Goal: Go to known website: Go to known website

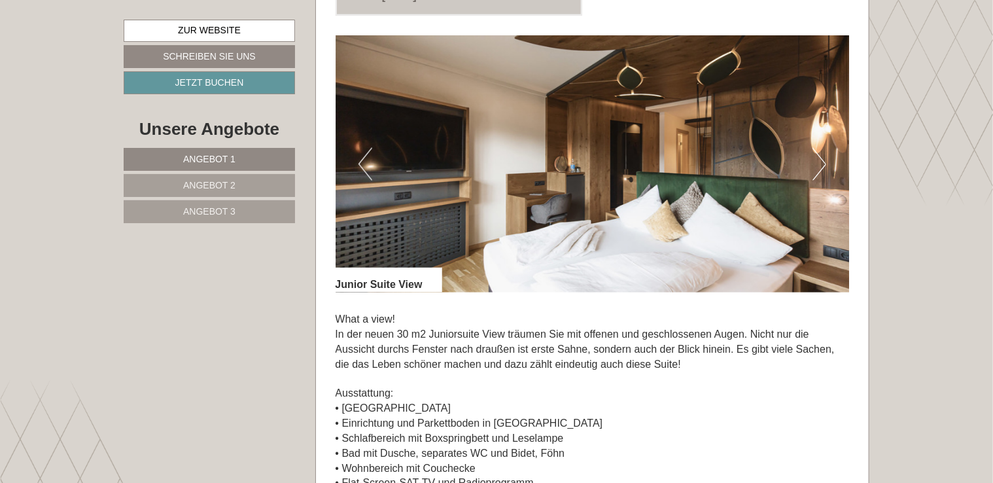
scroll to position [846, 0]
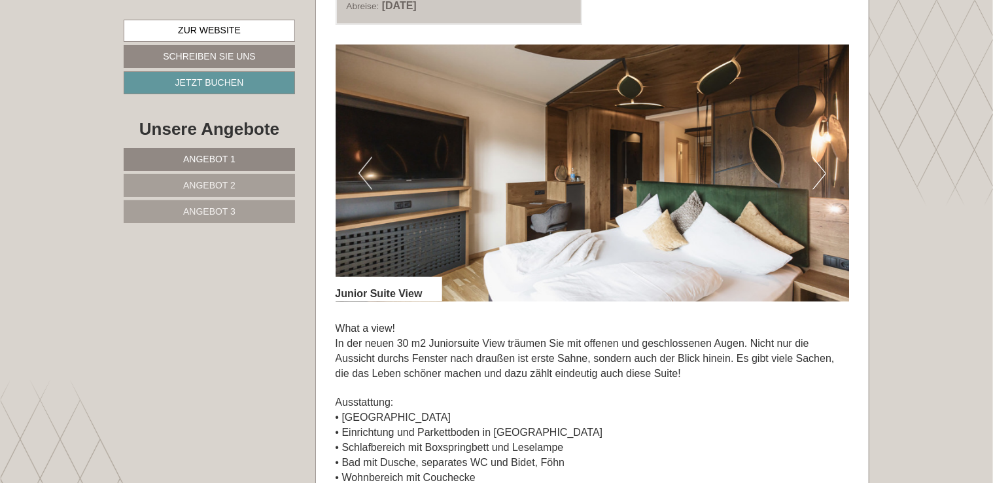
click at [822, 164] on button "Next" at bounding box center [819, 173] width 14 height 33
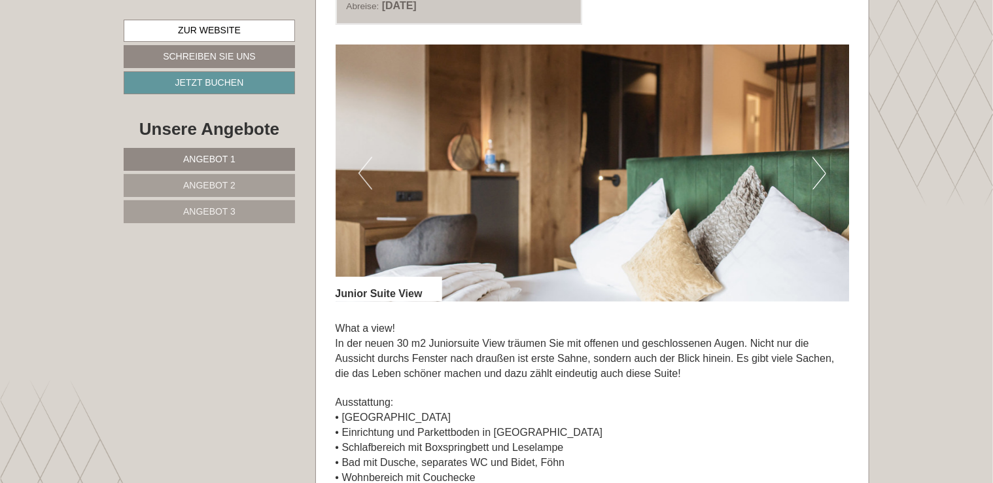
click at [822, 164] on button "Next" at bounding box center [819, 173] width 14 height 33
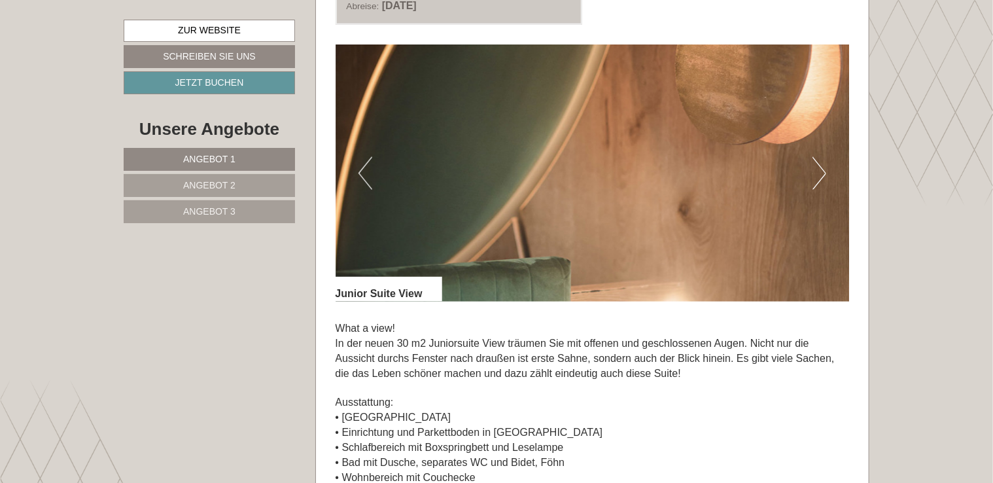
click at [822, 164] on button "Next" at bounding box center [819, 173] width 14 height 33
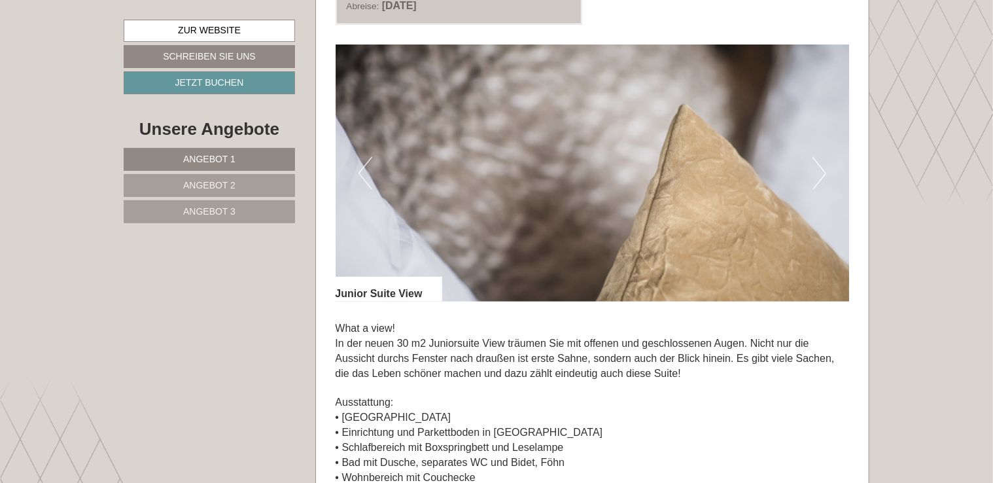
click at [822, 164] on button "Next" at bounding box center [819, 173] width 14 height 33
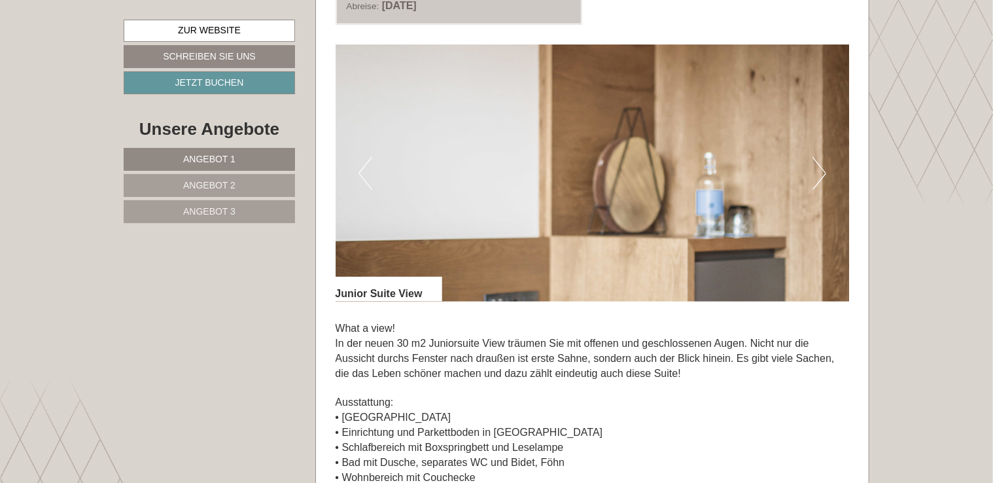
click at [822, 164] on button "Next" at bounding box center [819, 173] width 14 height 33
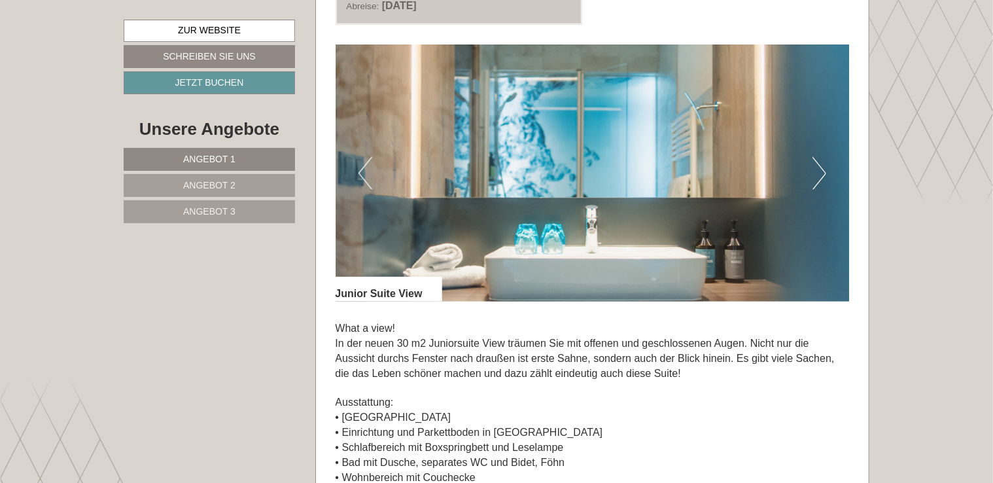
click at [822, 164] on button "Next" at bounding box center [819, 173] width 14 height 33
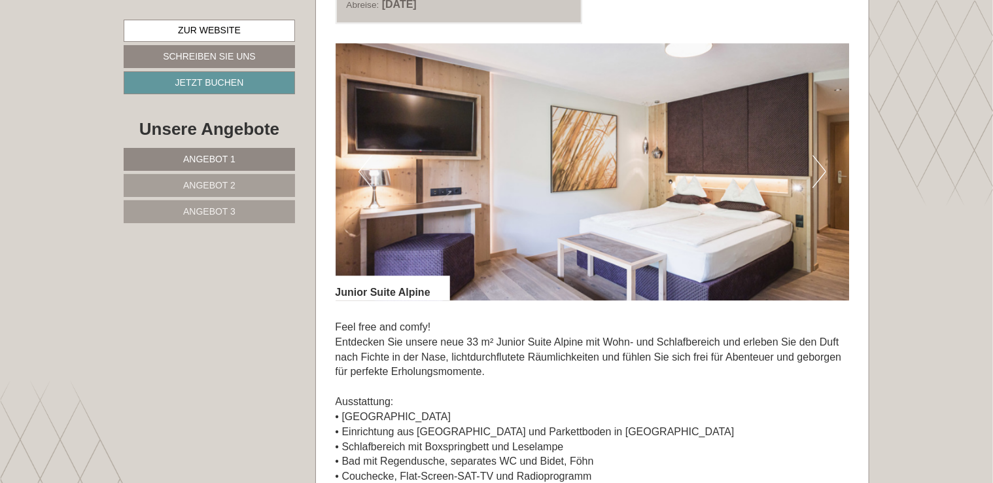
scroll to position [1808, 0]
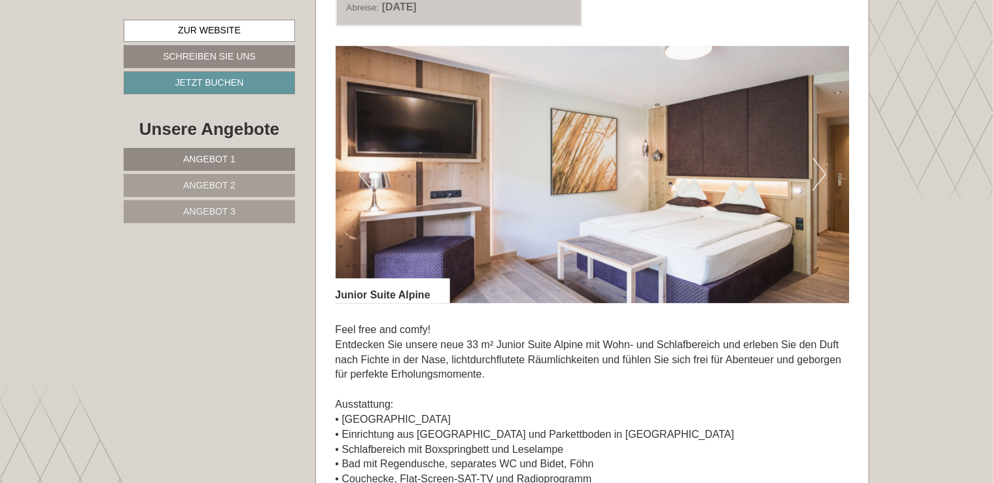
click at [809, 174] on img at bounding box center [593, 174] width 514 height 257
click at [819, 177] on button "Next" at bounding box center [819, 174] width 14 height 33
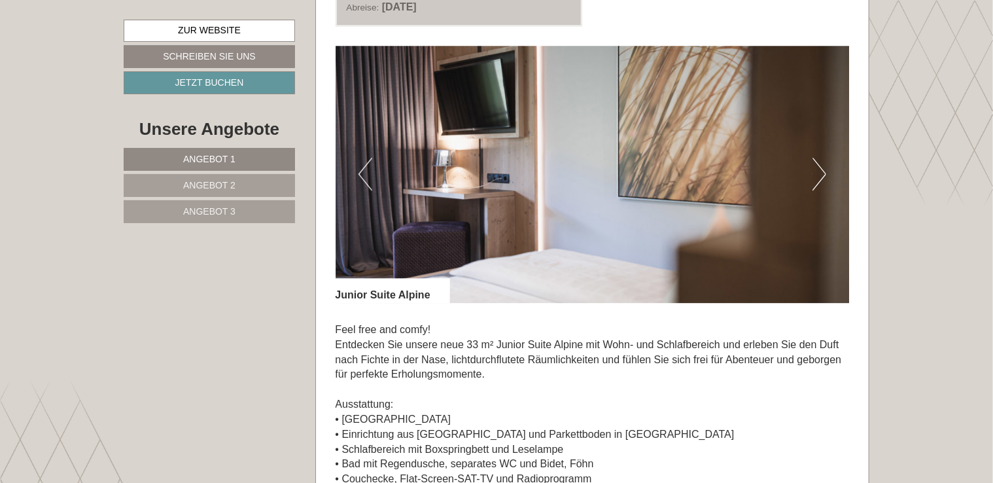
click at [819, 177] on button "Next" at bounding box center [819, 174] width 14 height 33
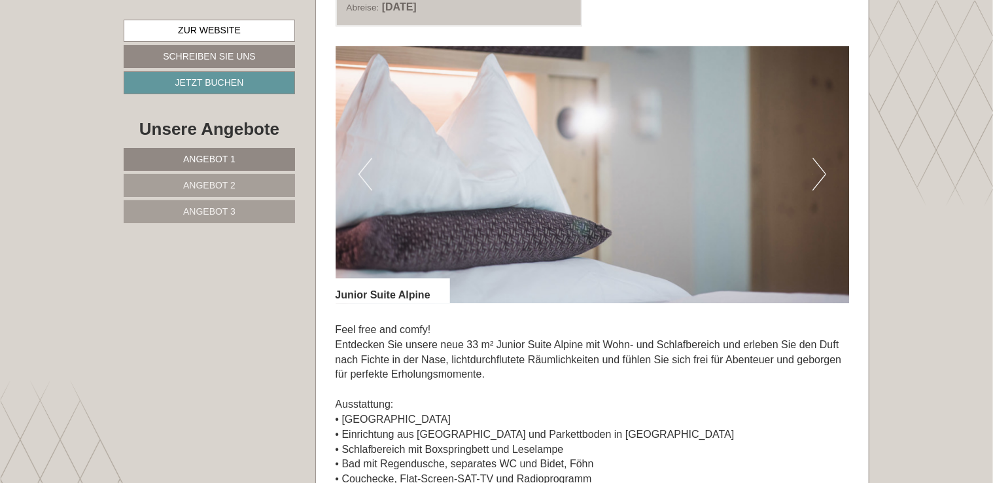
click at [819, 177] on button "Next" at bounding box center [819, 174] width 14 height 33
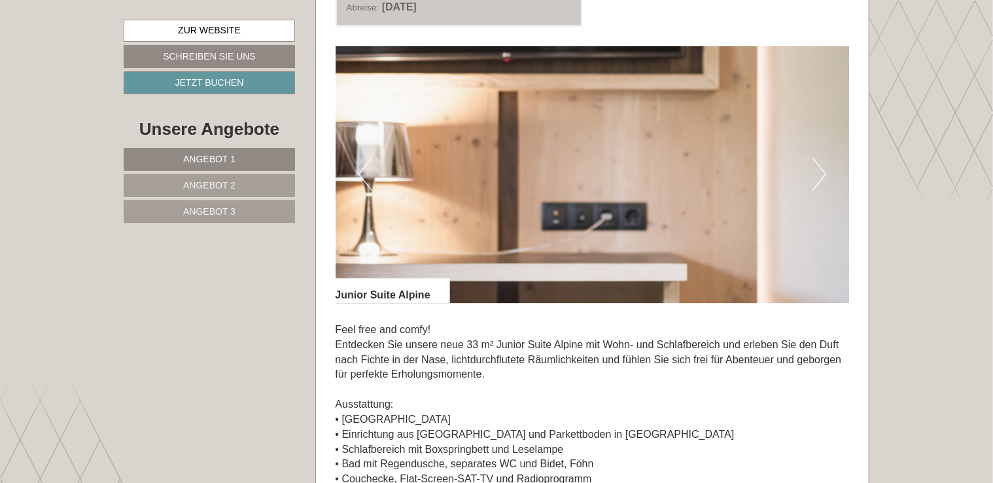
click at [819, 177] on button "Next" at bounding box center [819, 174] width 14 height 33
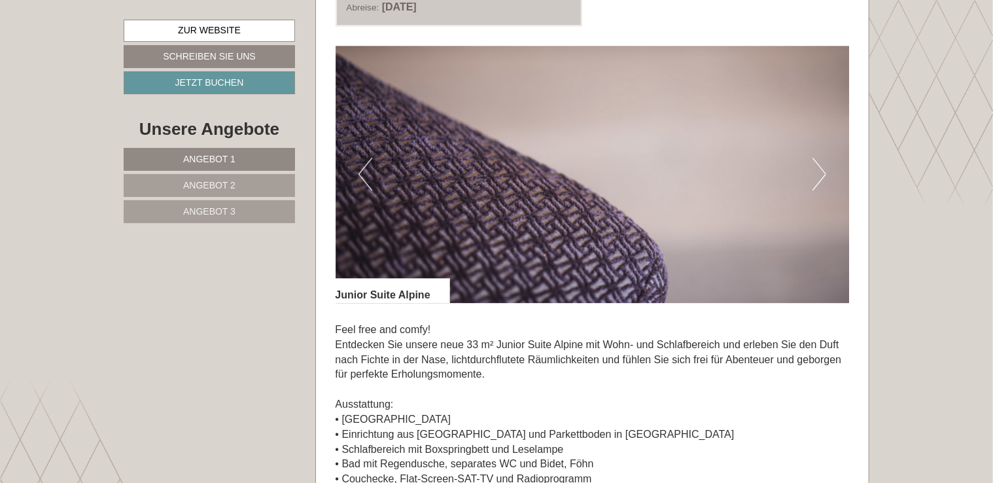
click at [819, 177] on button "Next" at bounding box center [819, 174] width 14 height 33
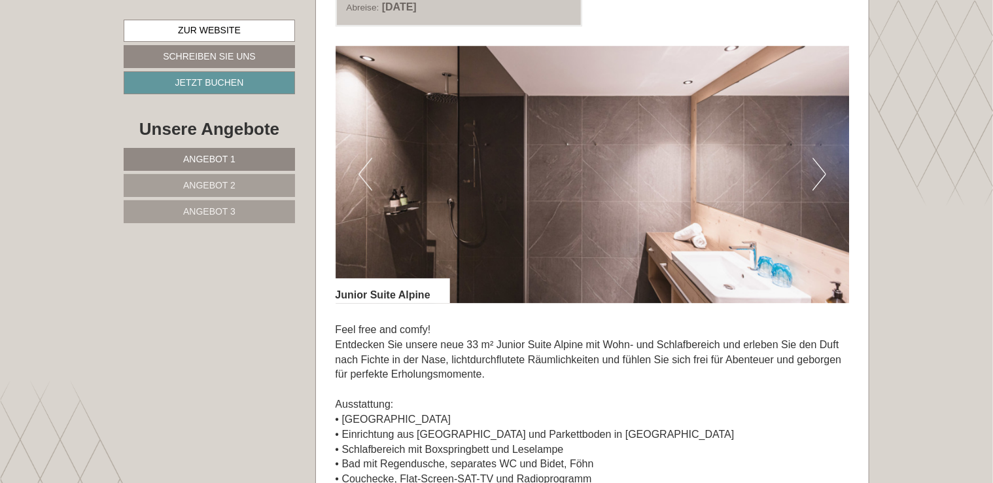
click at [819, 177] on button "Next" at bounding box center [819, 174] width 14 height 33
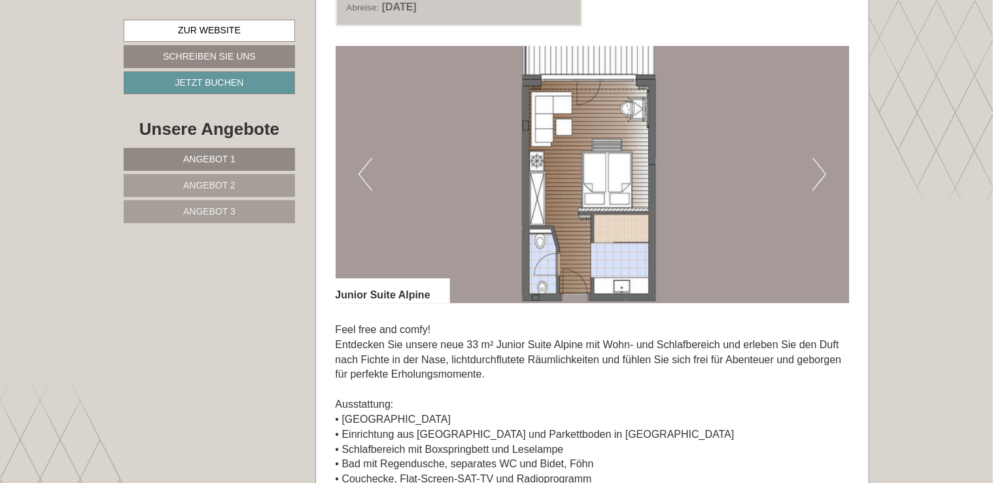
click at [819, 177] on button "Next" at bounding box center [819, 174] width 14 height 33
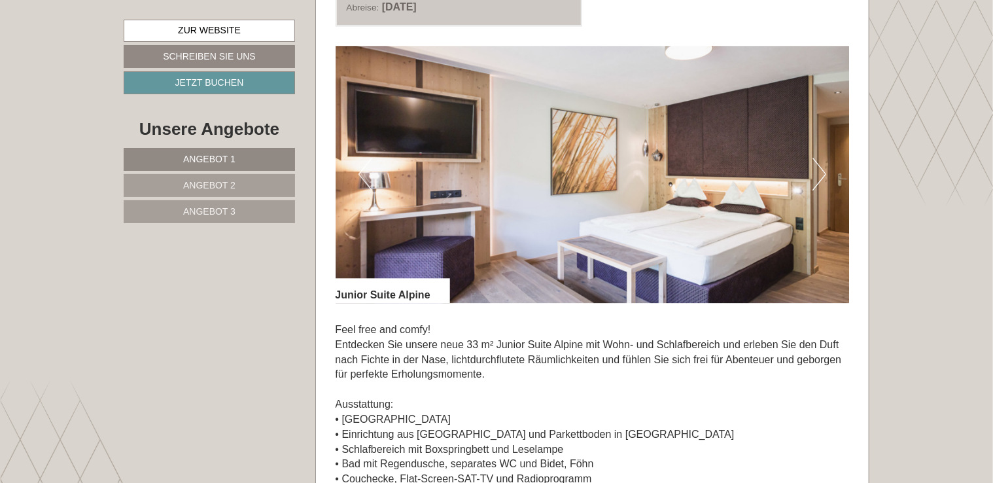
click at [364, 174] on button "Previous" at bounding box center [365, 174] width 14 height 33
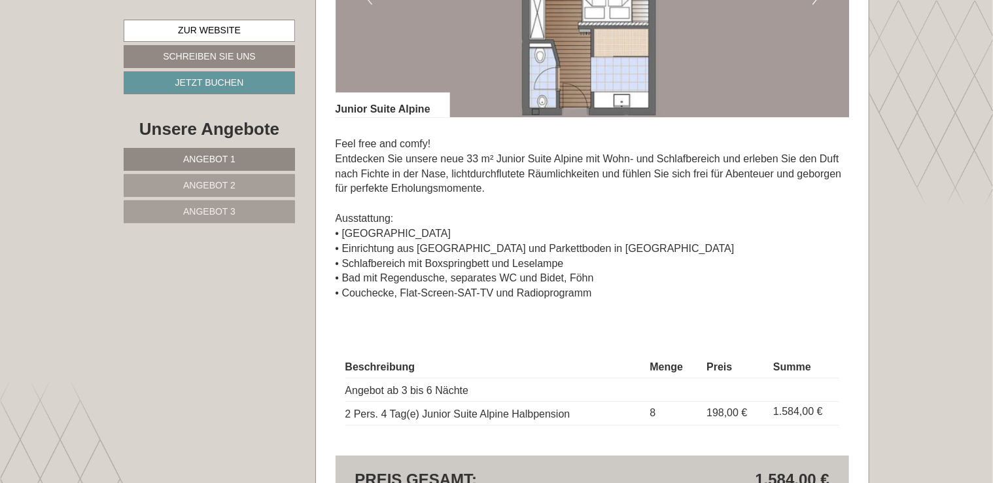
scroll to position [1994, 0]
click at [366, 168] on p "Feel free and comfy! Entdecken Sie unsere neue 33 m² Junior Suite Alpine mit Wo…" at bounding box center [593, 219] width 514 height 164
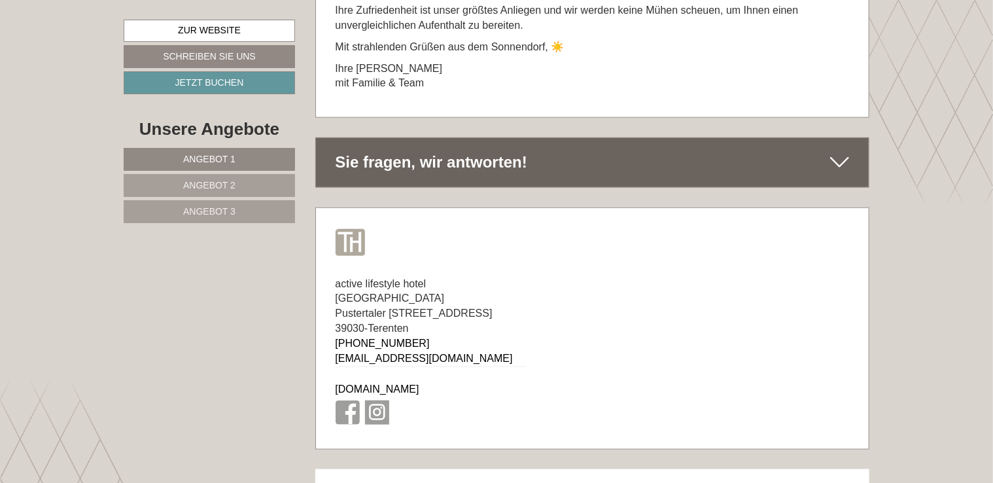
scroll to position [8028, 0]
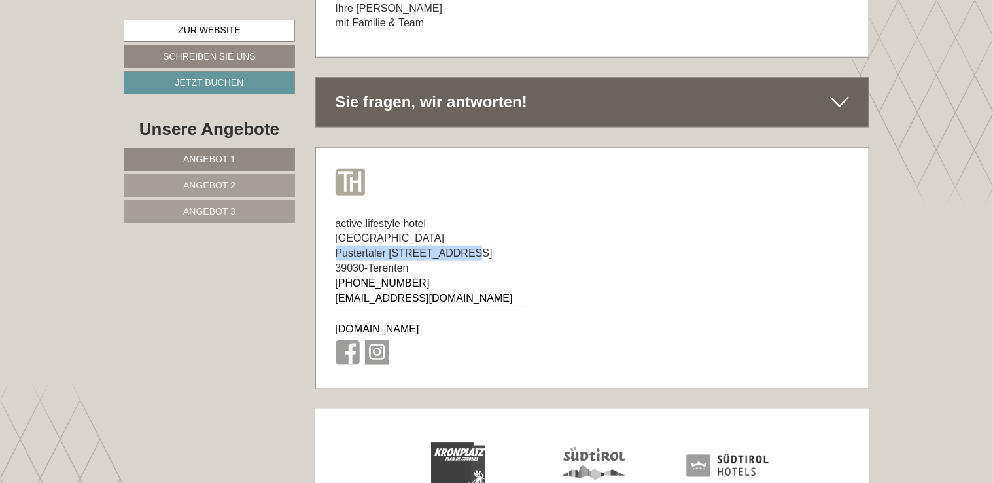
drag, startPoint x: 338, startPoint y: 166, endPoint x: 468, endPoint y: 171, distance: 130.9
click at [468, 197] on div "active lifestyle hotel [GEOGRAPHIC_DATA][STREET_ADDRESS] [PHONE_NUMBER] [EMAIL_…" at bounding box center [431, 293] width 230 height 192
copy span "Pustertaler [STREET_ADDRESS]"
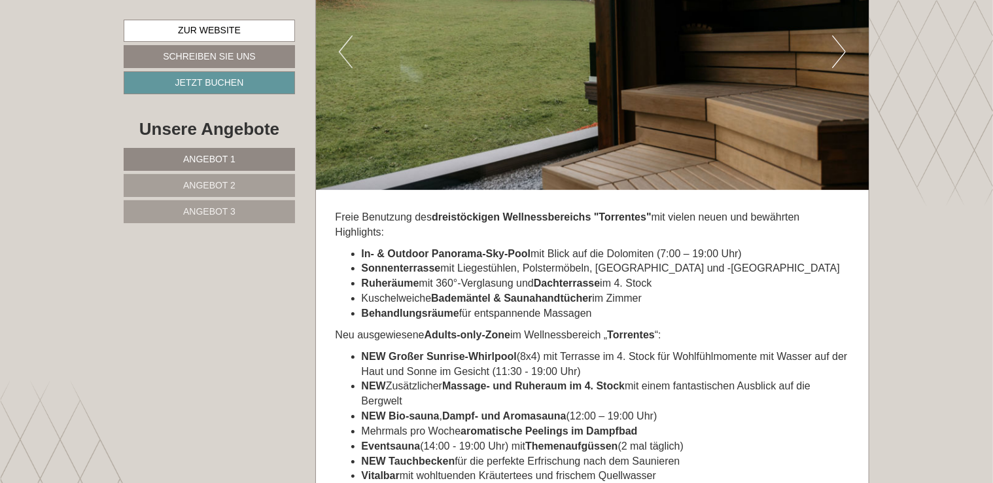
scroll to position [4520, 0]
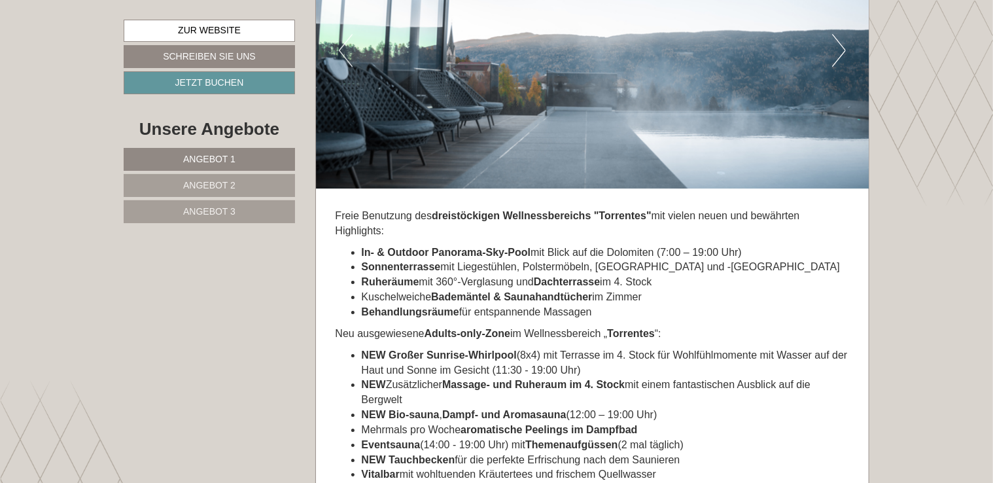
click at [470, 348] on li "NEW Großer Sunrise-Whirlpool (8x4) mit Terrasse im 4. Stock für Wohlfühlmomente…" at bounding box center [606, 363] width 488 height 30
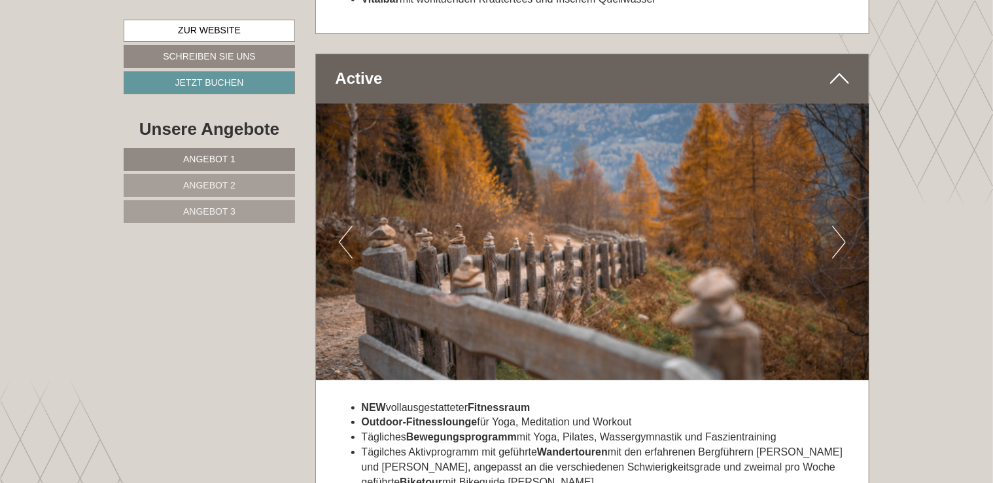
scroll to position [4994, 0]
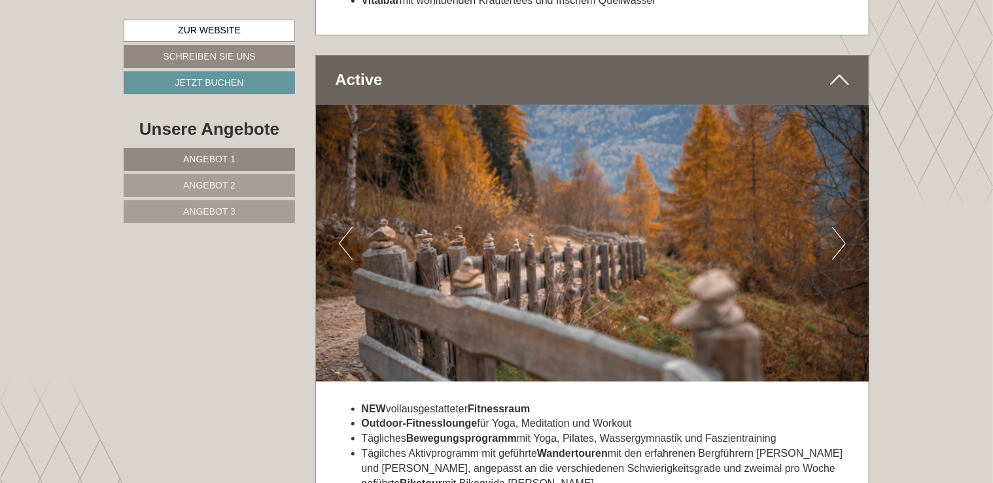
click at [837, 227] on button "Next" at bounding box center [839, 243] width 14 height 33
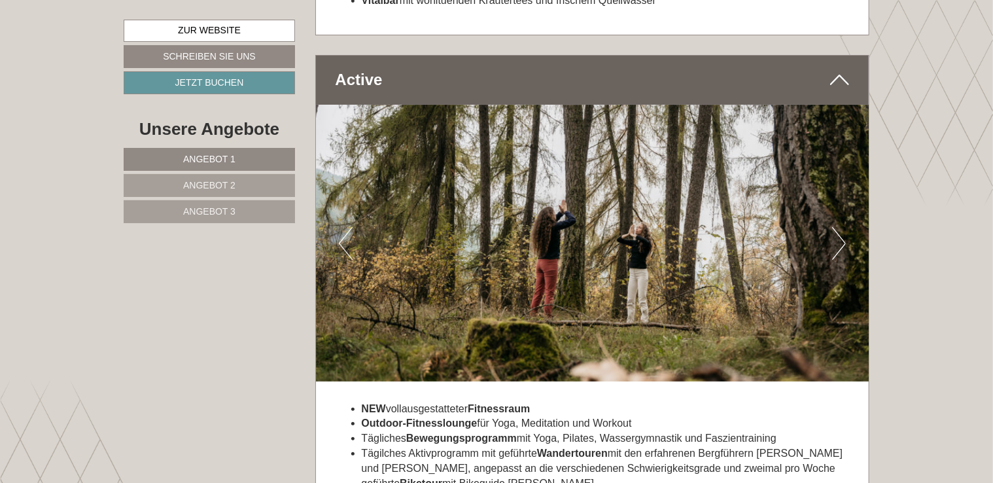
click at [837, 227] on button "Next" at bounding box center [839, 243] width 14 height 33
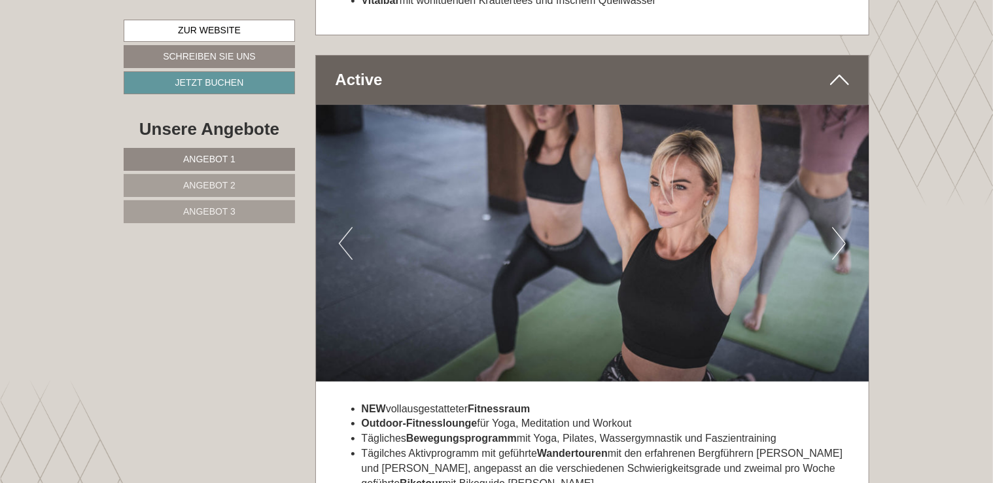
click at [837, 227] on button "Next" at bounding box center [839, 243] width 14 height 33
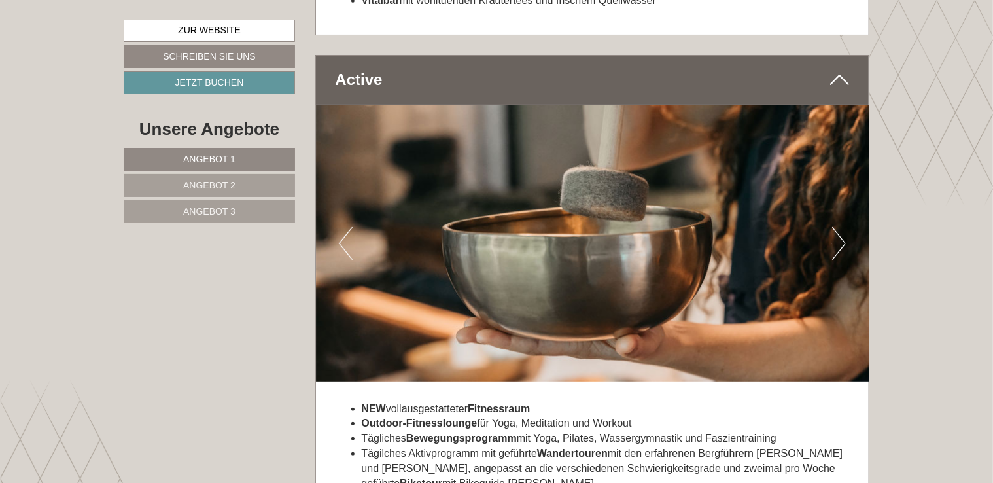
click at [837, 227] on button "Next" at bounding box center [839, 243] width 14 height 33
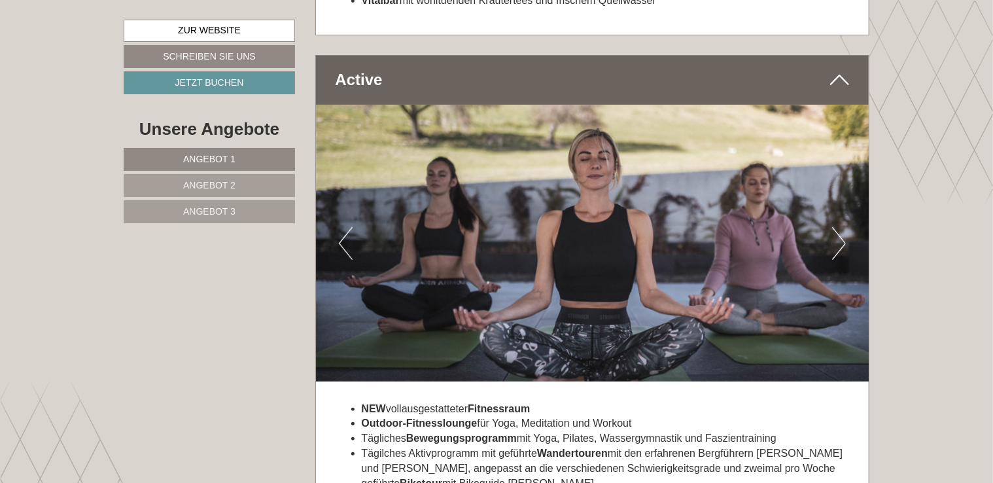
click at [837, 227] on button "Next" at bounding box center [839, 243] width 14 height 33
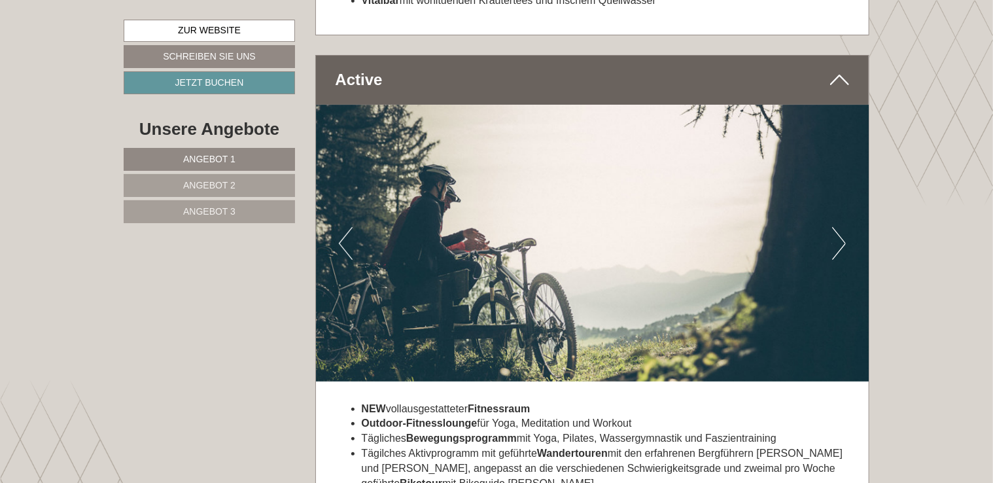
click at [837, 227] on button "Next" at bounding box center [839, 243] width 14 height 33
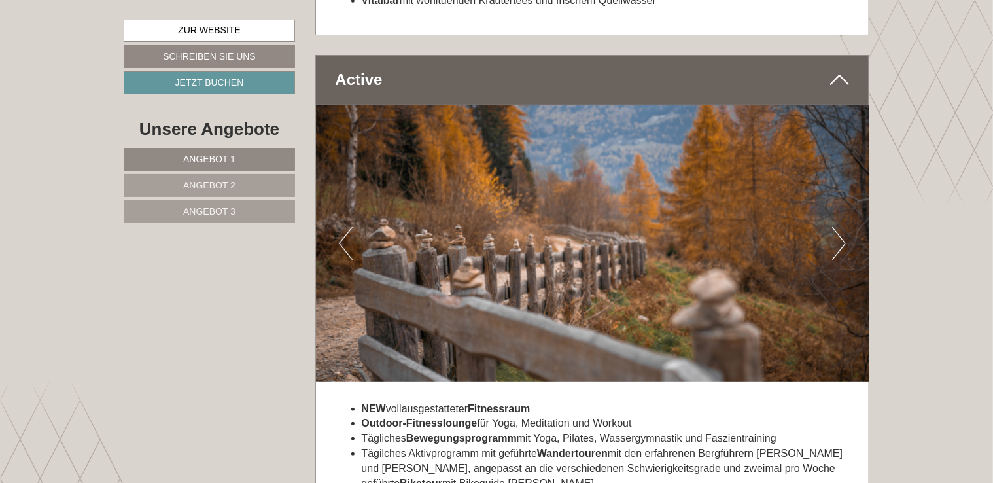
click at [837, 227] on button "Next" at bounding box center [839, 243] width 14 height 33
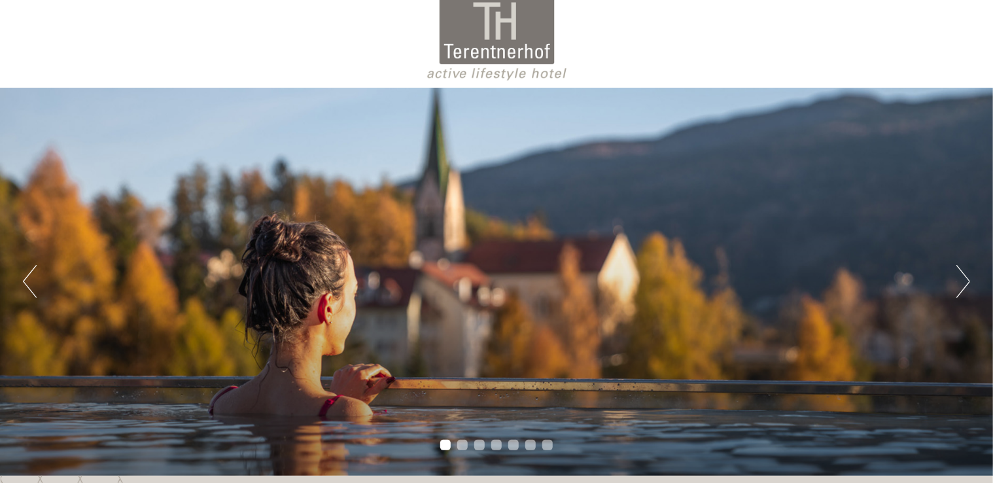
scroll to position [0, 0]
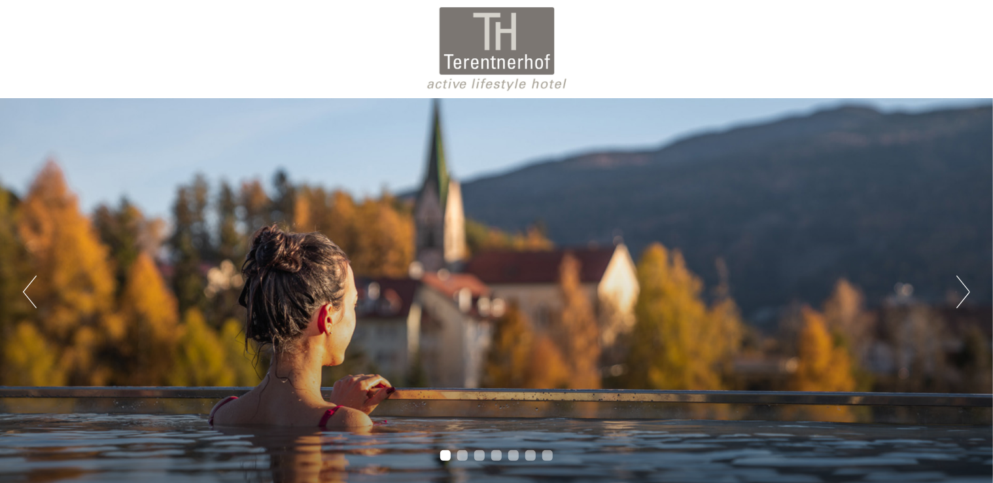
click at [466, 37] on div at bounding box center [496, 49] width 733 height 85
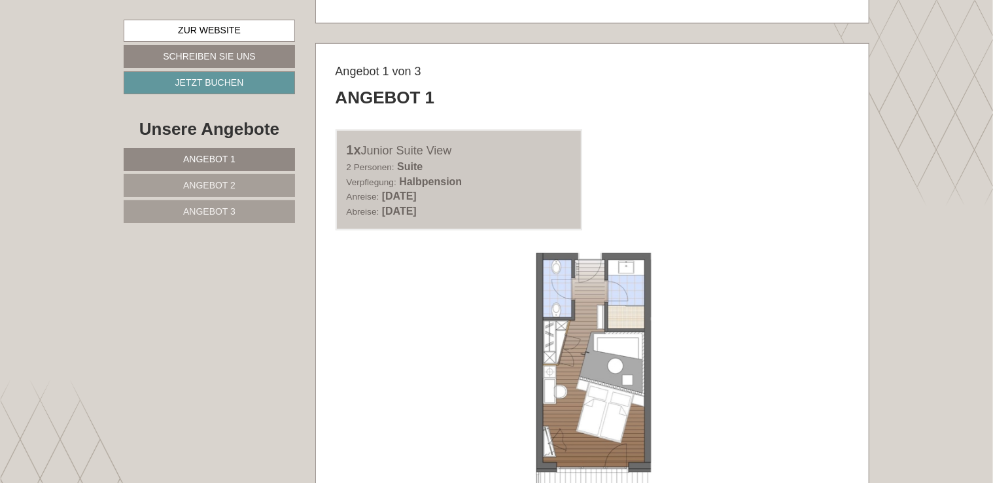
scroll to position [642, 0]
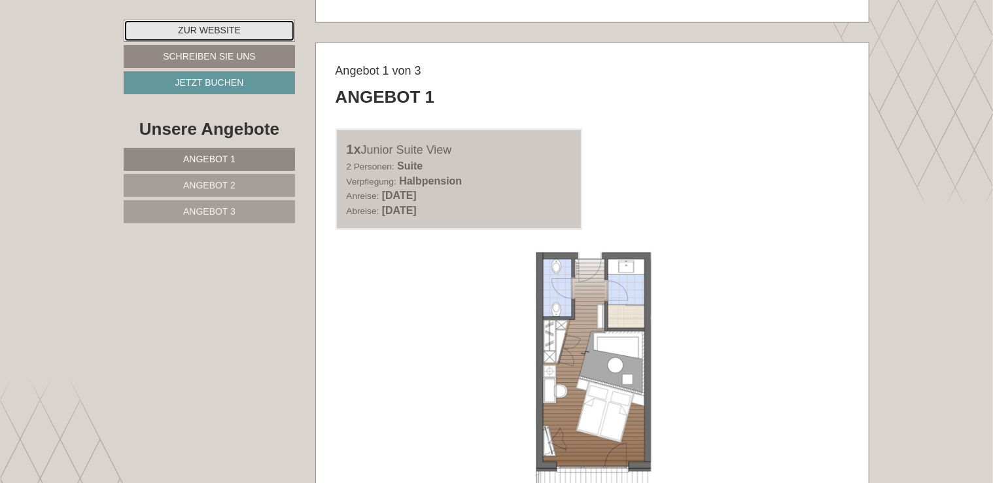
click at [255, 25] on link "Zur Website" at bounding box center [209, 31] width 171 height 22
